Goal: Task Accomplishment & Management: Manage account settings

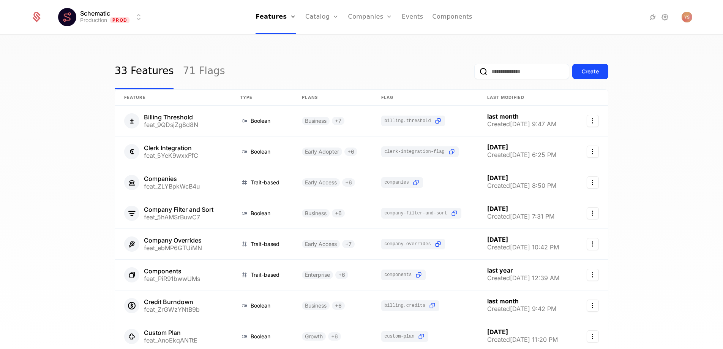
click at [319, 40] on link "Plans" at bounding box center [333, 37] width 39 height 6
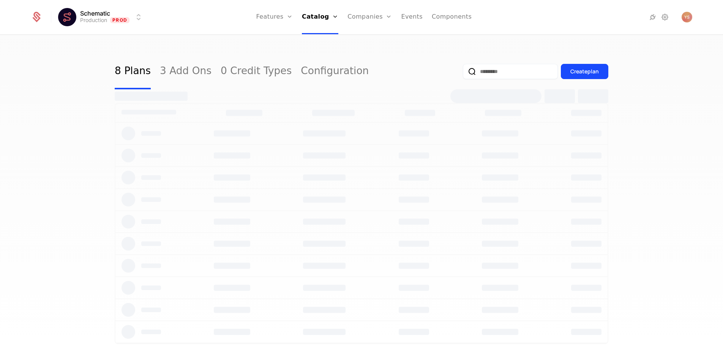
click at [280, 38] on link "Features" at bounding box center [282, 37] width 35 height 6
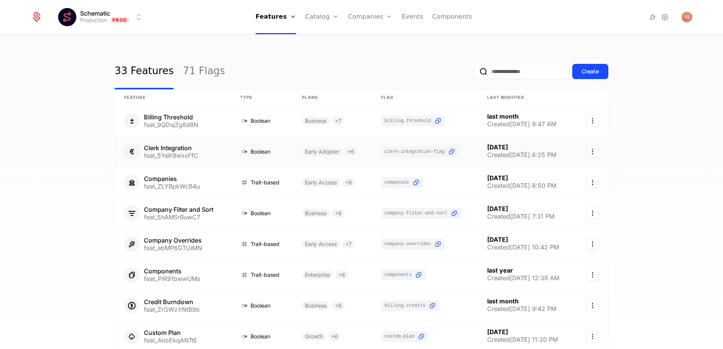
click at [245, 145] on link at bounding box center [262, 151] width 62 height 30
click at [218, 128] on link at bounding box center [173, 121] width 116 height 30
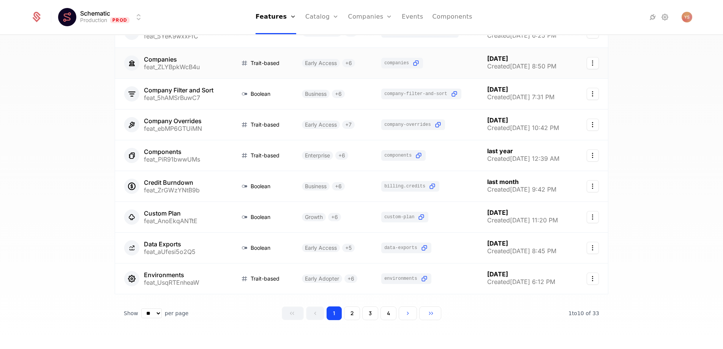
scroll to position [128, 0]
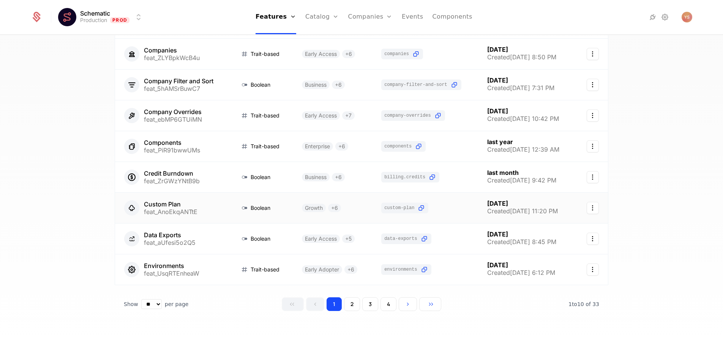
click at [216, 209] on link at bounding box center [173, 208] width 116 height 30
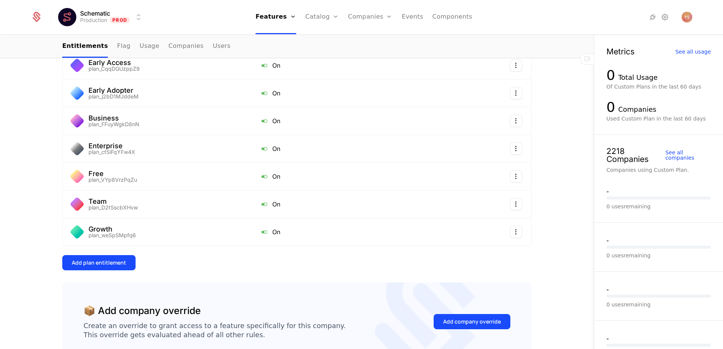
scroll to position [216, 0]
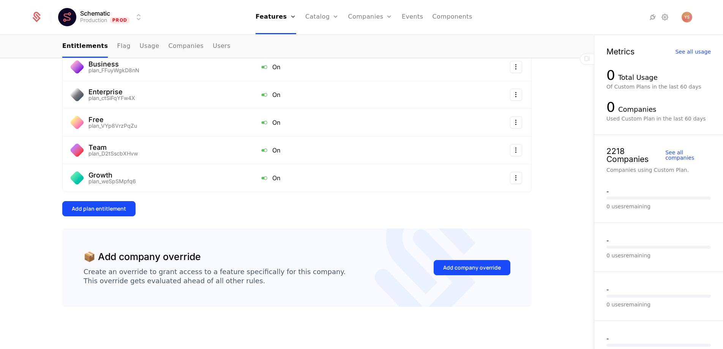
click at [466, 264] on div "Add company override" at bounding box center [472, 268] width 58 height 8
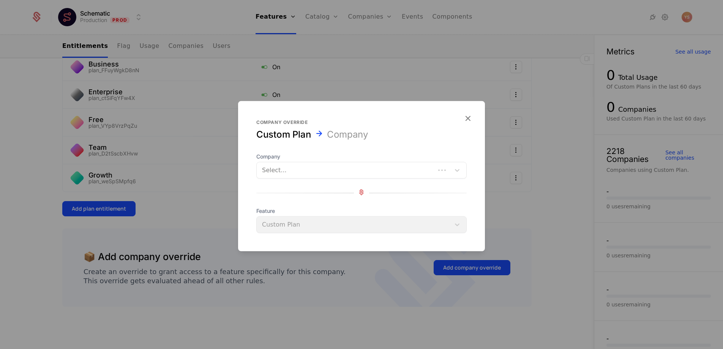
click at [373, 167] on div at bounding box center [346, 170] width 168 height 11
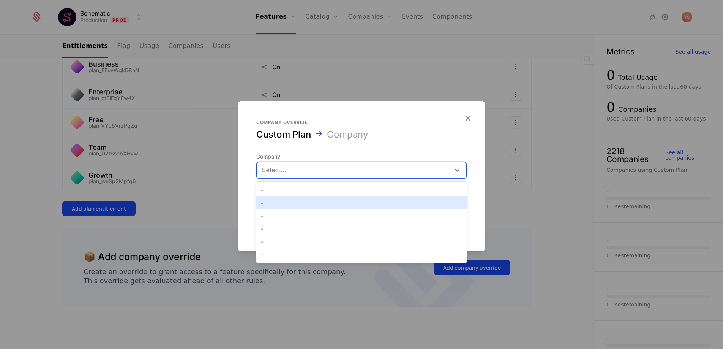
click at [378, 200] on div "-" at bounding box center [361, 202] width 201 height 7
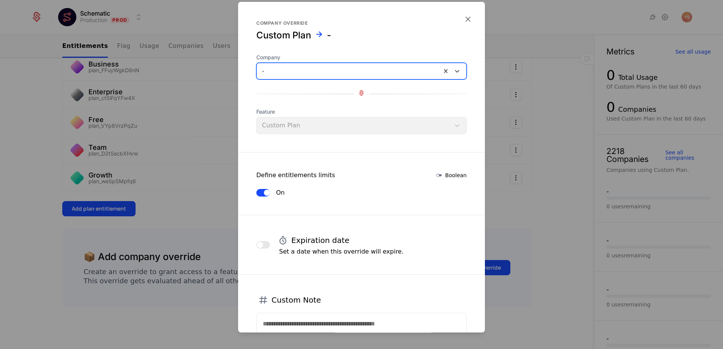
click at [365, 67] on div at bounding box center [349, 71] width 174 height 11
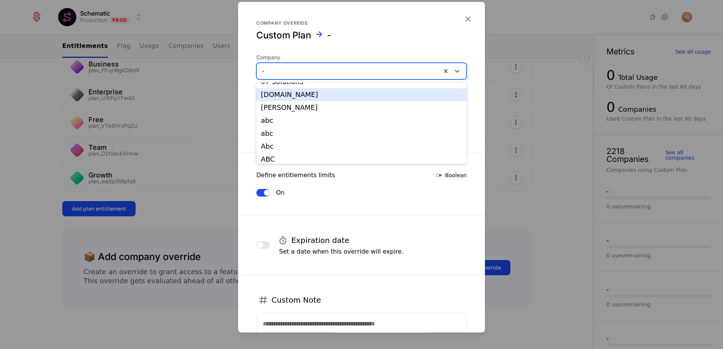
scroll to position [284, 0]
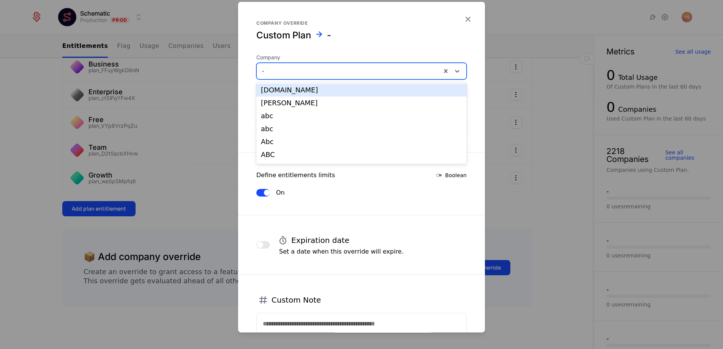
click at [358, 95] on div "a618labs.com" at bounding box center [361, 90] width 210 height 13
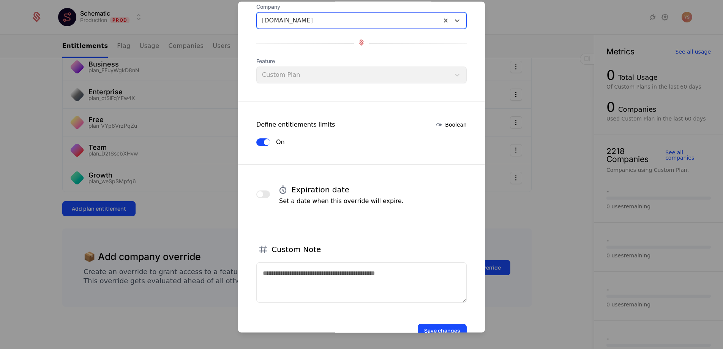
scroll to position [73, 0]
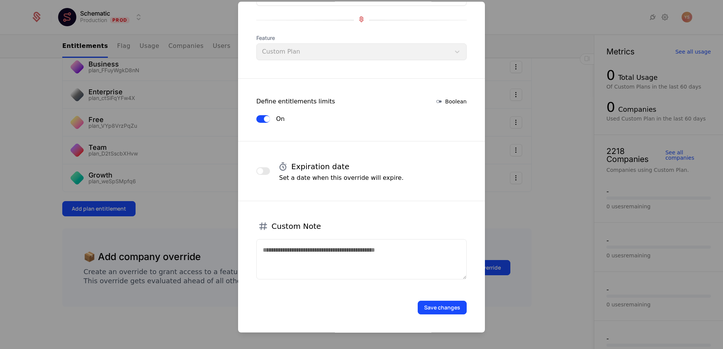
click at [438, 308] on button "Save changes" at bounding box center [442, 308] width 49 height 14
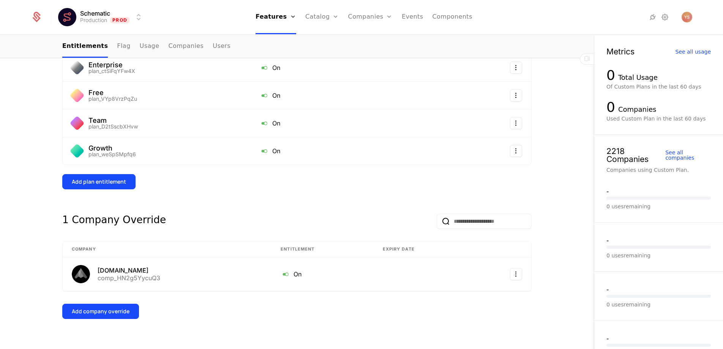
scroll to position [255, 0]
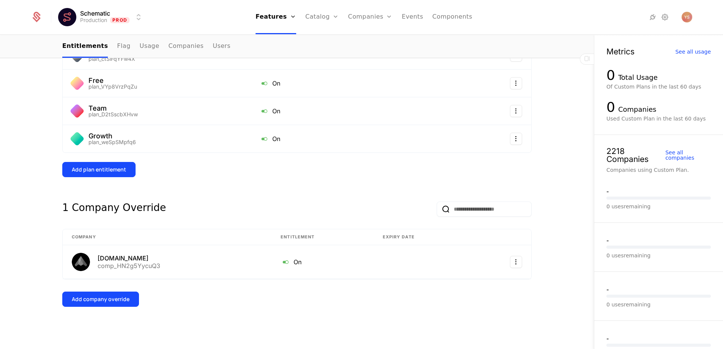
click at [40, 16] on icon at bounding box center [36, 17] width 11 height 11
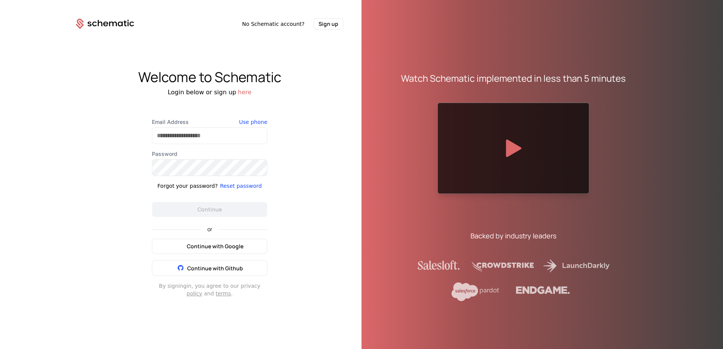
click at [226, 245] on span "Continue with Google" at bounding box center [215, 246] width 57 height 8
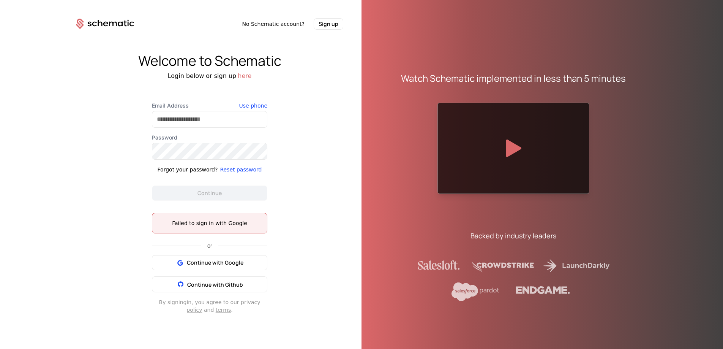
click at [308, 186] on div "Welcome to Schematic Login below or sign up here Email Address Use phone Passwo…" at bounding box center [210, 183] width 304 height 307
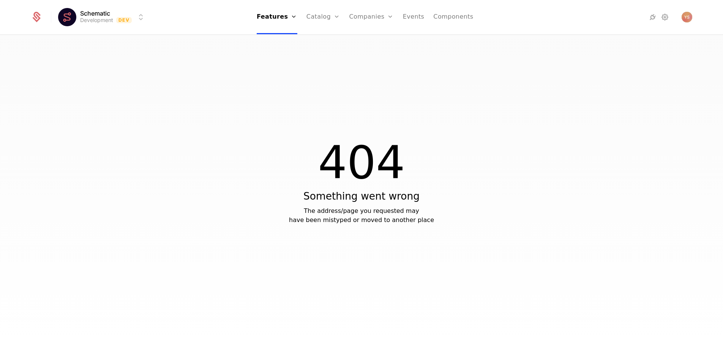
click at [280, 40] on link "Features" at bounding box center [283, 37] width 35 height 6
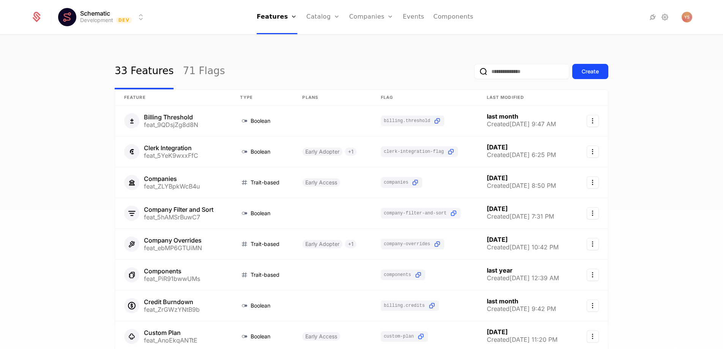
click at [224, 58] on div "33 Features 71 Flags Create" at bounding box center [362, 72] width 494 height 36
